Goal: Check status

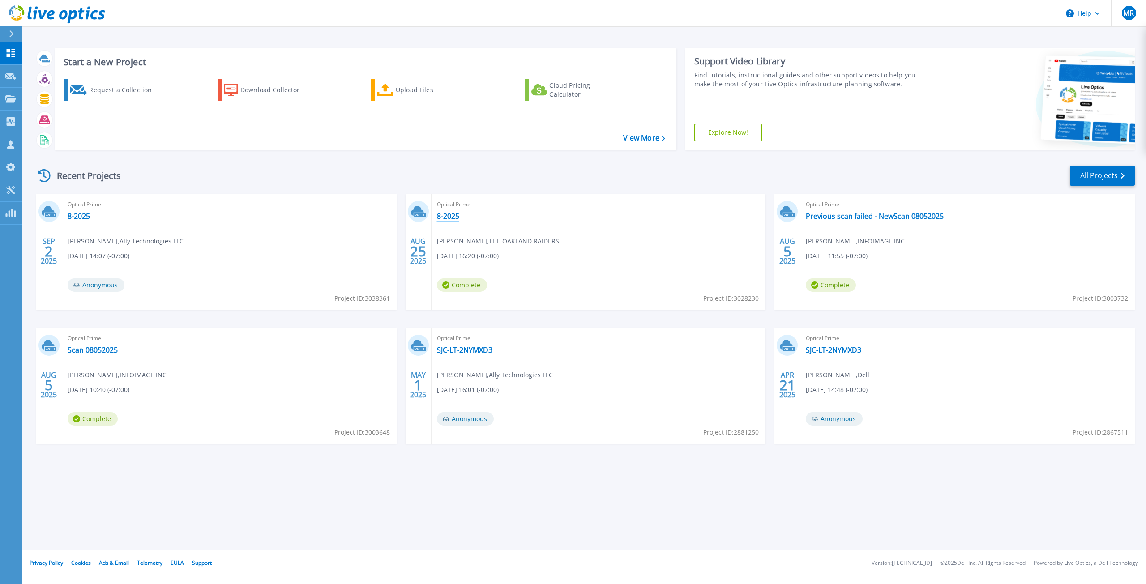
click at [441, 219] on link "8-2025" at bounding box center [448, 216] width 22 height 9
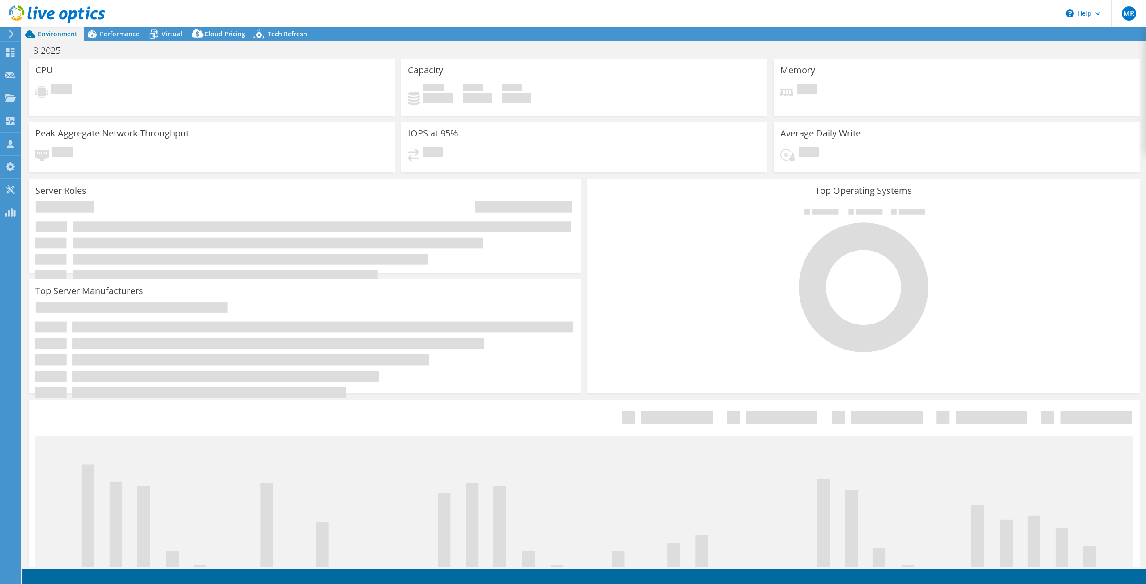
select select "USWest"
select select "USD"
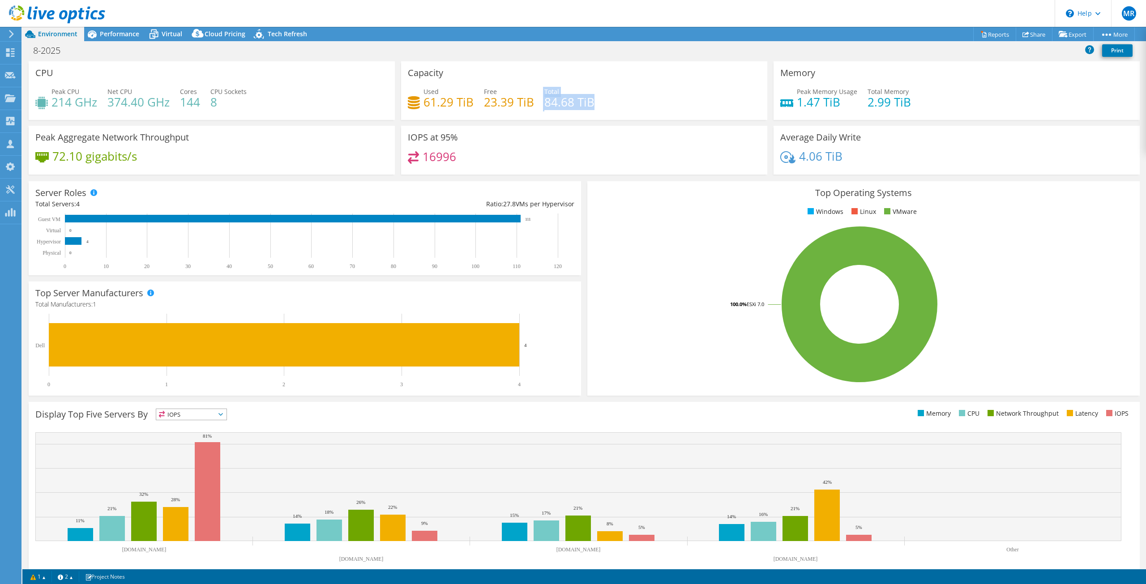
drag, startPoint x: 591, startPoint y: 105, endPoint x: 539, endPoint y: 104, distance: 52.8
click at [539, 104] on div "Used 61.29 TiB Free 23.39 TiB Total 84.68 TiB" at bounding box center [584, 101] width 353 height 29
click at [629, 89] on div "Used 61.29 TiB Free 23.39 TiB Total 84.68 TiB" at bounding box center [584, 101] width 353 height 29
drag, startPoint x: 422, startPoint y: 102, endPoint x: 577, endPoint y: 102, distance: 154.9
click at [577, 102] on div "Used 61.29 TiB Free 23.39 TiB Total 84.68 TiB" at bounding box center [584, 101] width 353 height 29
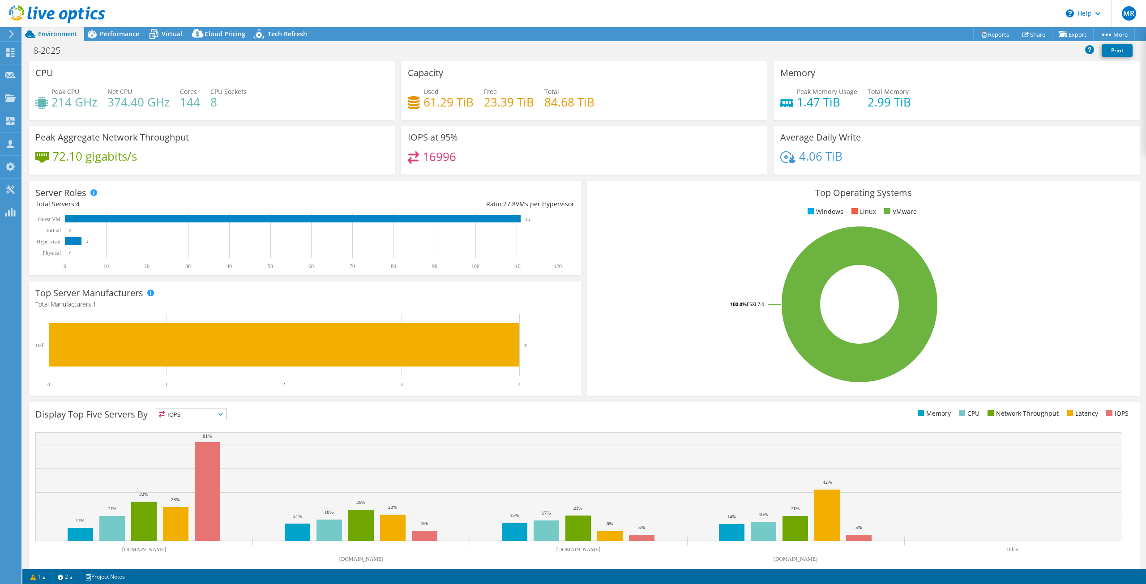
click at [643, 120] on div "Capacity Used 61.29 TiB Free 23.39 TiB Total 84.68 TiB" at bounding box center [584, 90] width 366 height 59
